Goal: Information Seeking & Learning: Check status

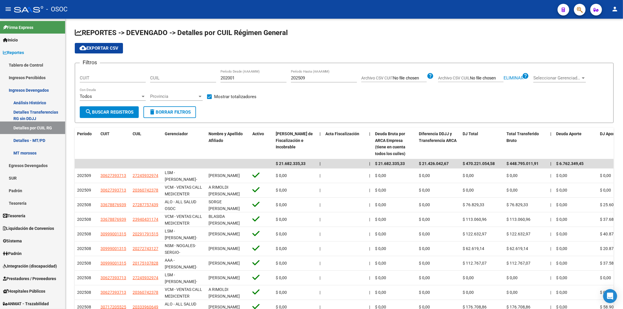
click at [168, 13] on div "- OSOC" at bounding box center [283, 9] width 539 height 13
click at [46, 138] on link "Detalles - MT/PD" at bounding box center [32, 140] width 65 height 13
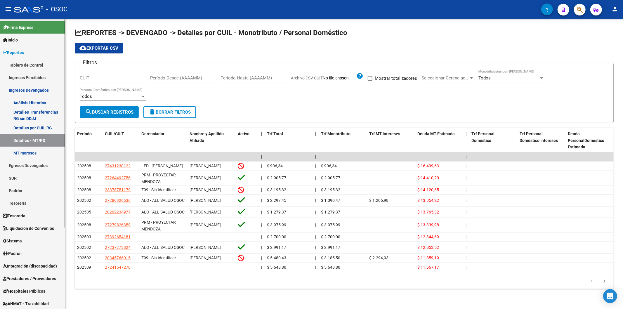
click at [34, 155] on link "MT morosos" at bounding box center [32, 153] width 65 height 13
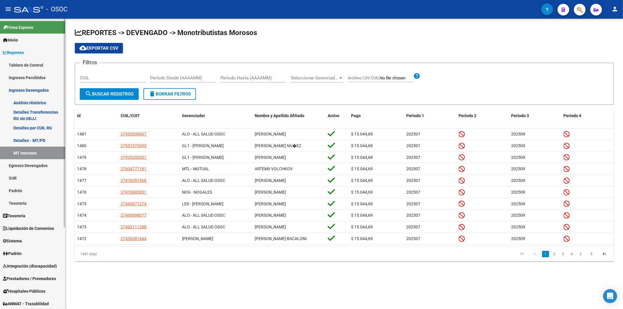
click at [32, 144] on link "Detalles - MT/PD" at bounding box center [32, 140] width 65 height 13
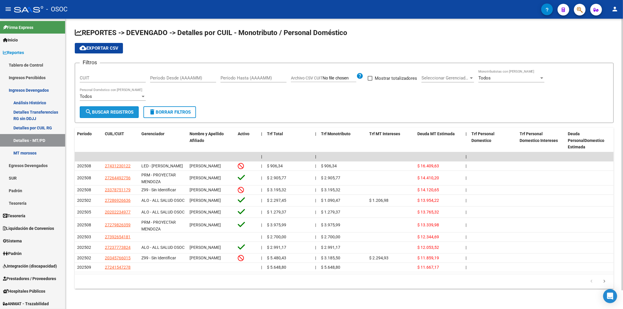
click at [112, 113] on span "search Buscar Registros" at bounding box center [109, 112] width 49 height 5
click at [123, 78] on input "CUIT" at bounding box center [113, 77] width 66 height 5
click at [144, 78] on input "CUIT" at bounding box center [113, 77] width 66 height 5
click at [154, 78] on input "Período Desde (AAAAMM)" at bounding box center [183, 77] width 66 height 5
type input "202501"
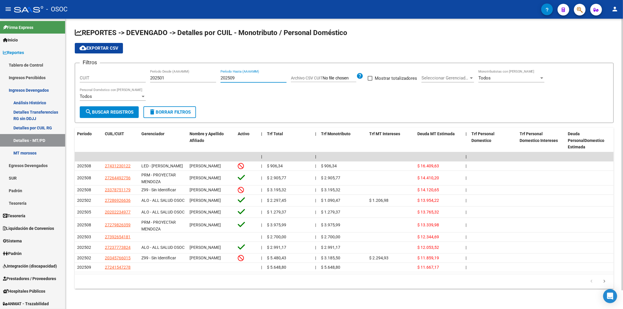
type input "202509"
click at [309, 78] on span "Archivo CSV CUIT" at bounding box center [307, 78] width 32 height 5
click at [323, 78] on input "Archivo CSV CUIT" at bounding box center [340, 78] width 34 height 5
type input "C:\fakepath\archivo para filtrar en SAAS.csv"
click at [389, 77] on span at bounding box center [388, 78] width 5 height 5
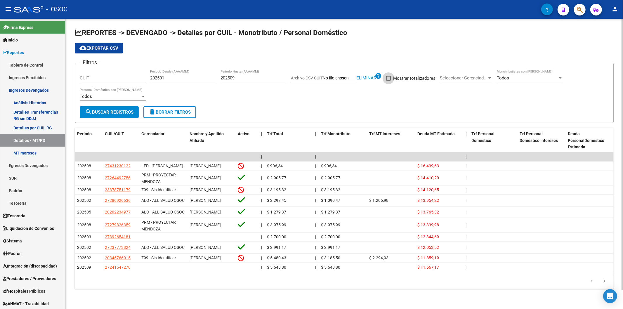
click at [389, 81] on input "Mostrar totalizadores" at bounding box center [388, 81] width 0 height 0
checkbox input "true"
click at [535, 84] on div "Todos Monotributistas con Deuda" at bounding box center [530, 79] width 66 height 18
click at [533, 81] on div "Todos Monotributistas con Deuda" at bounding box center [530, 76] width 66 height 13
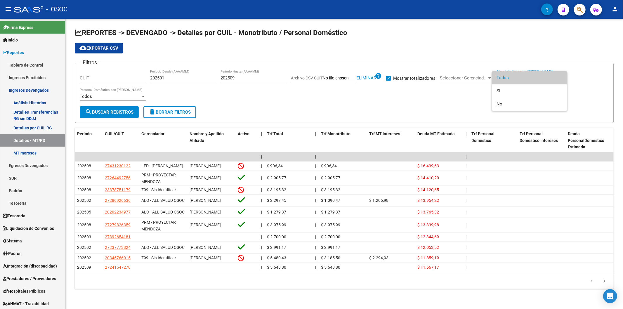
click at [532, 77] on span "Todos" at bounding box center [530, 77] width 66 height 13
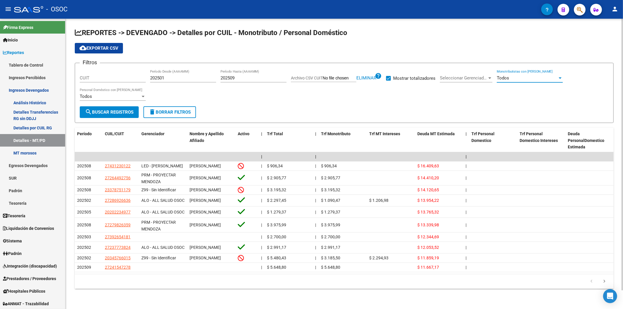
click at [123, 97] on div "Todos" at bounding box center [110, 96] width 61 height 5
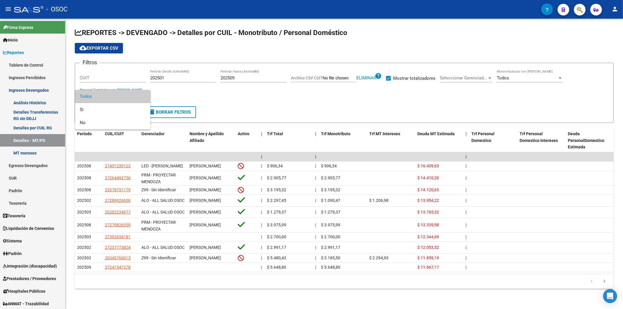
click at [133, 98] on span "Todos" at bounding box center [113, 96] width 66 height 13
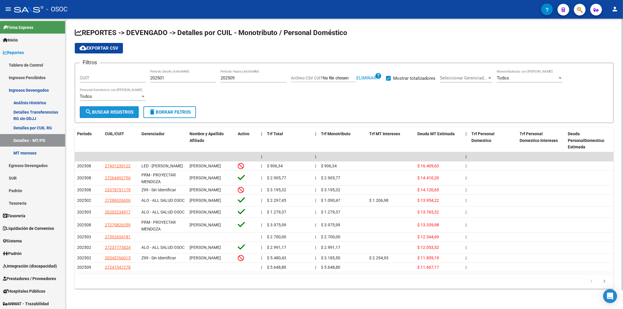
click at [96, 116] on button "search Buscar Registros" at bounding box center [109, 112] width 59 height 12
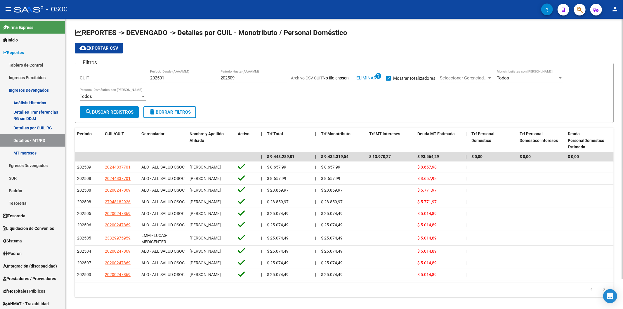
click at [95, 45] on button "cloud_download Exportar CSV" at bounding box center [99, 48] width 48 height 11
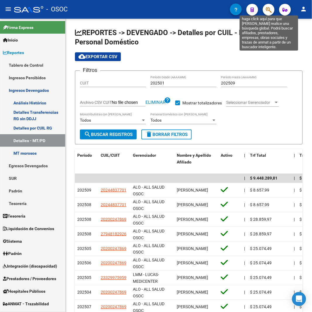
click at [268, 8] on icon "button" at bounding box center [268, 9] width 6 height 7
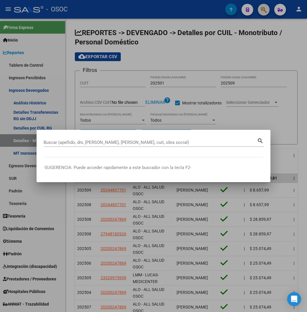
paste input "27185558962"
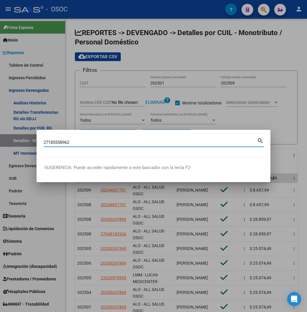
type input "27185558962"
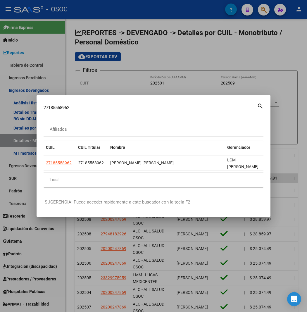
click at [14, 165] on div at bounding box center [153, 156] width 307 height 312
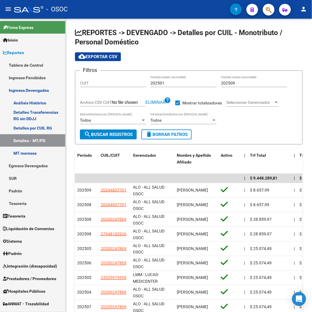
click at [270, 13] on span "button" at bounding box center [268, 10] width 6 height 12
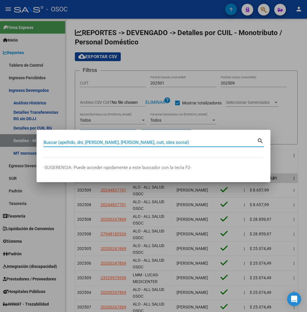
click at [70, 140] on input "Buscar (apellido, dni, [PERSON_NAME], [PERSON_NAME], cuit, obra social)" at bounding box center [150, 142] width 213 height 5
paste input "27185558962"
type input "27185558962"
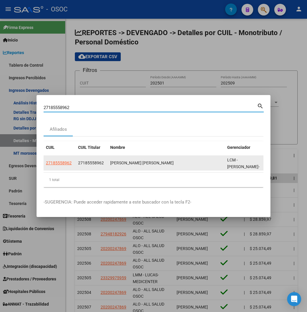
click at [44, 167] on datatable-body-cell "27185558962" at bounding box center [60, 163] width 32 height 14
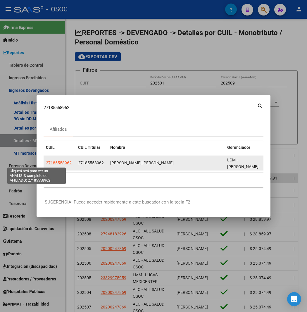
click at [46, 165] on span "27185558962" at bounding box center [59, 162] width 26 height 5
type textarea "27185558962"
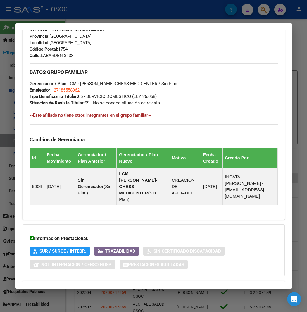
scroll to position [305, 0]
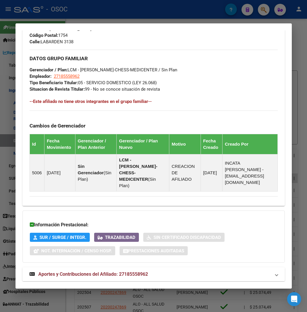
click at [107, 271] on span "Aportes y Contribuciones del Afiliado: 27185558962" at bounding box center [93, 274] width 110 height 6
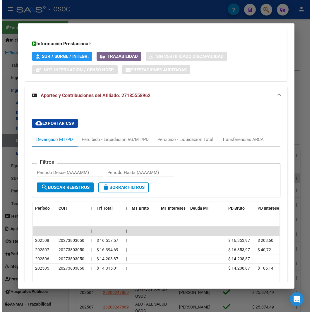
scroll to position [486, 0]
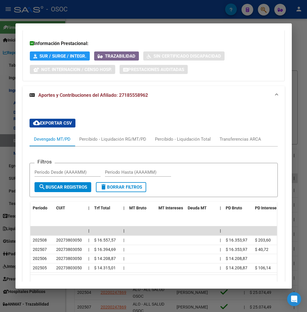
click at [108, 300] on div at bounding box center [153, 156] width 307 height 312
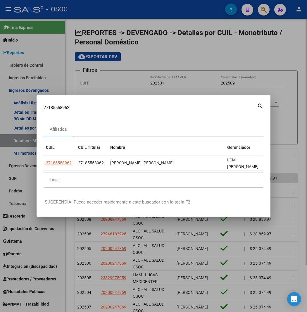
click at [229, 58] on div at bounding box center [153, 156] width 307 height 312
